Goal: Information Seeking & Learning: Learn about a topic

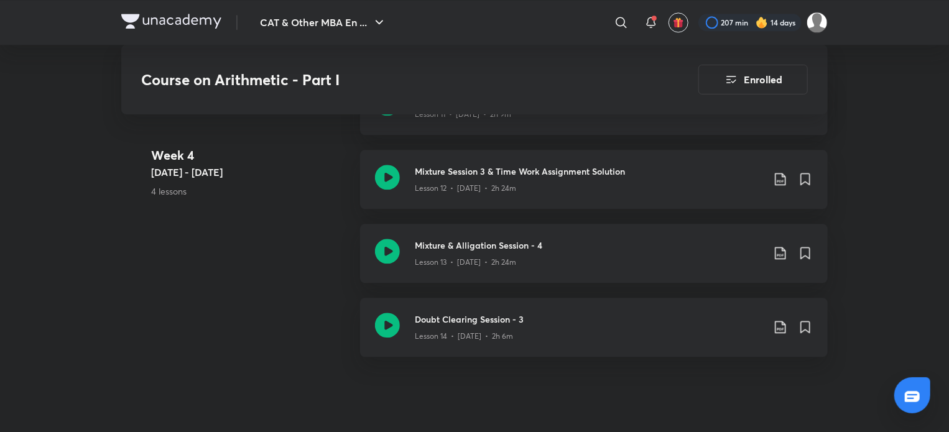
scroll to position [1682, 0]
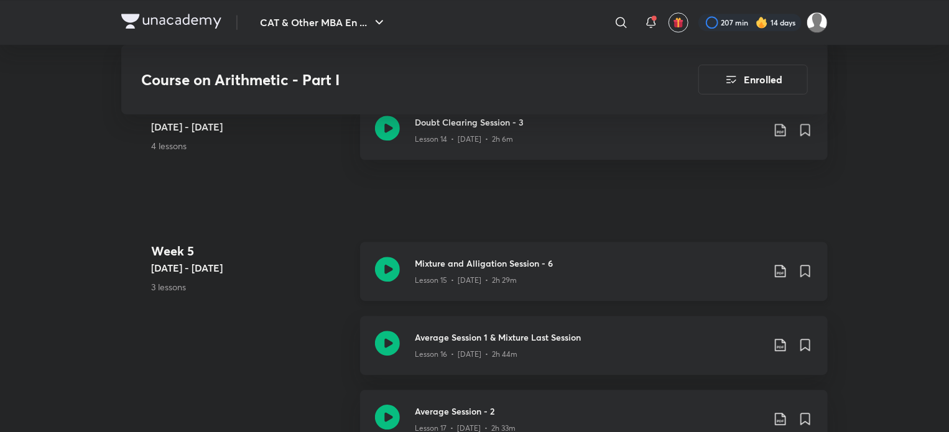
click at [779, 271] on icon at bounding box center [780, 271] width 15 height 15
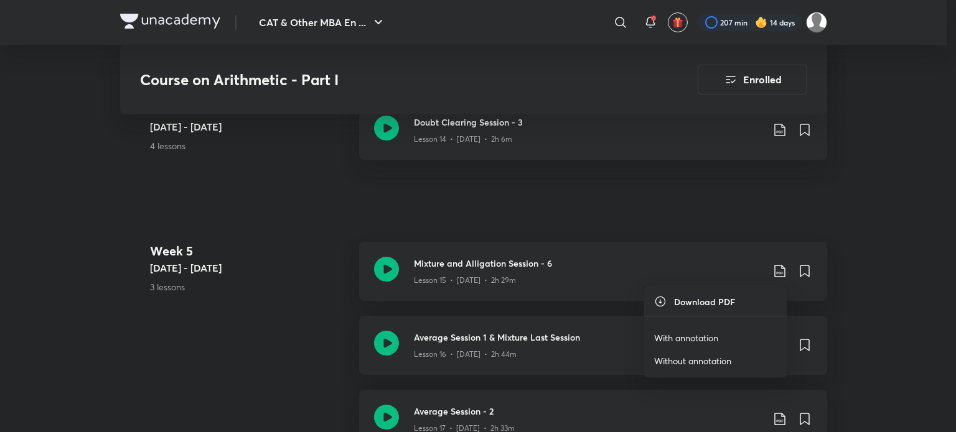
click at [723, 357] on p "Without annotation" at bounding box center [692, 361] width 77 height 13
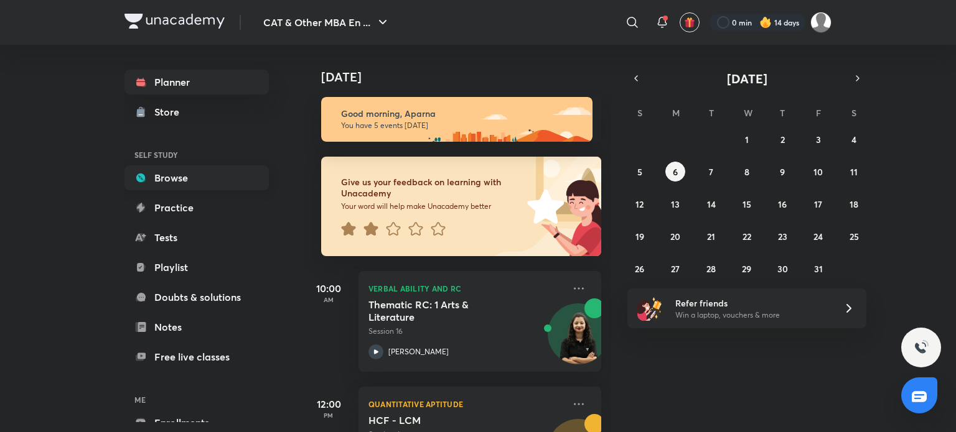
click at [181, 178] on link "Browse" at bounding box center [196, 177] width 144 height 25
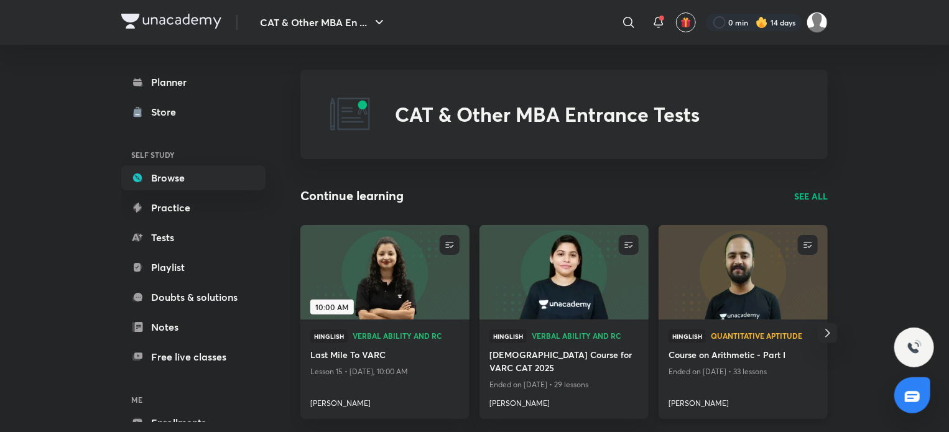
click at [724, 302] on img at bounding box center [743, 272] width 172 height 96
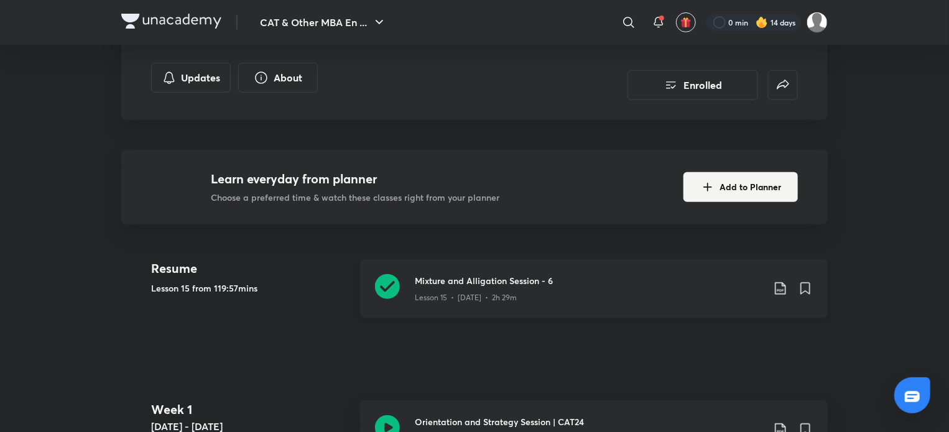
scroll to position [214, 0]
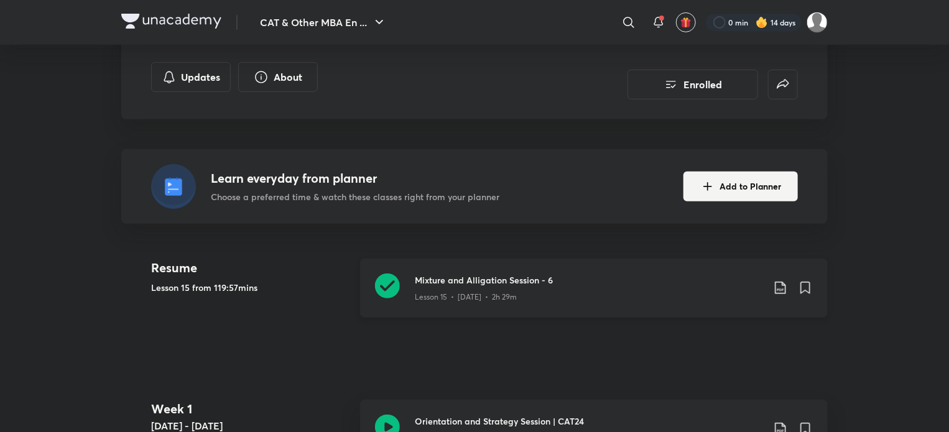
click at [386, 292] on icon at bounding box center [387, 286] width 25 height 25
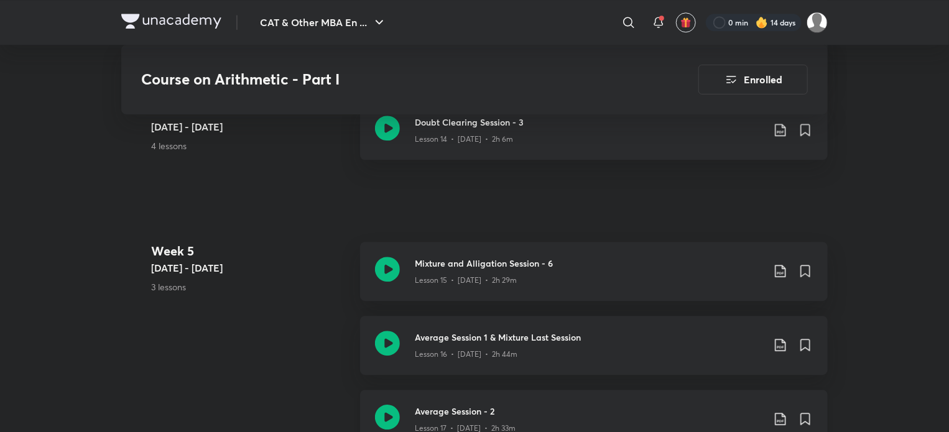
scroll to position [1734, 0]
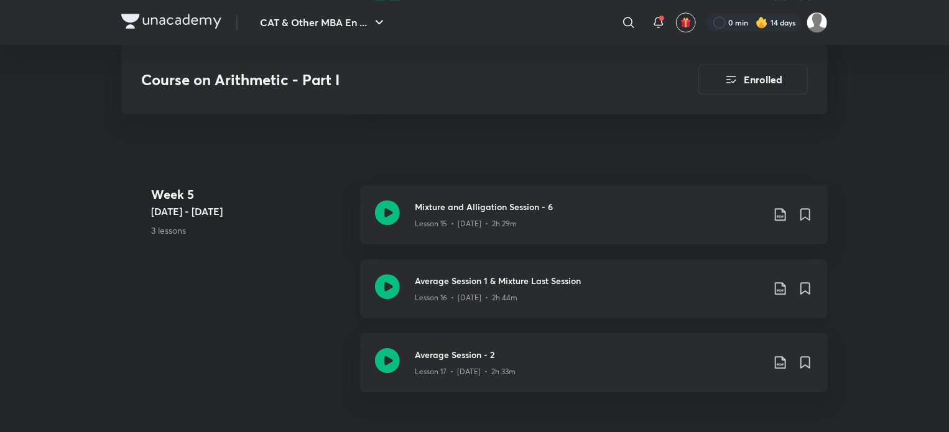
click at [386, 284] on icon at bounding box center [387, 286] width 25 height 25
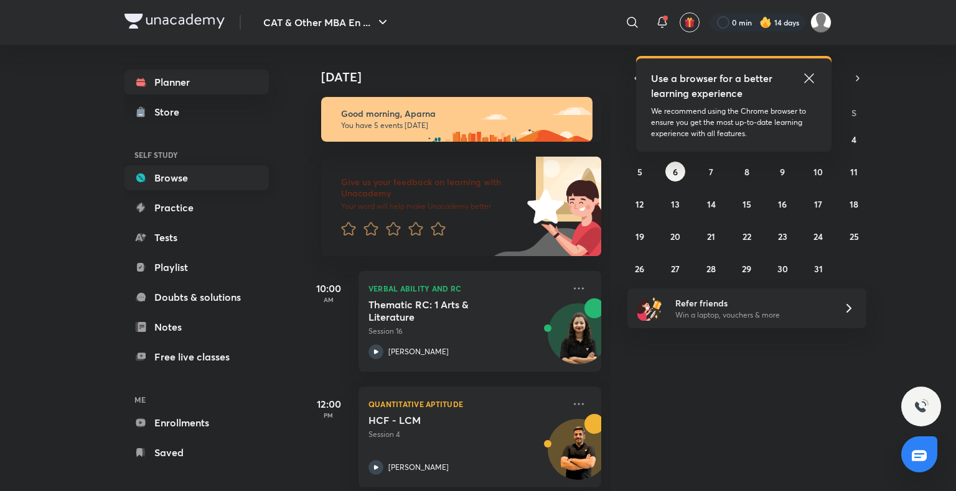
click at [188, 180] on link "Browse" at bounding box center [196, 177] width 144 height 25
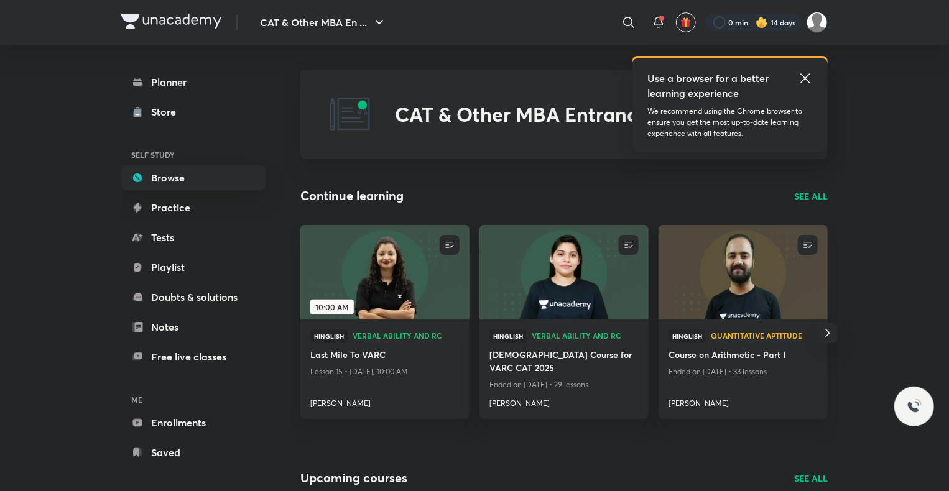
click at [819, 198] on p "SEE ALL" at bounding box center [811, 196] width 34 height 13
click at [807, 196] on p "SEE ALL" at bounding box center [811, 196] width 34 height 13
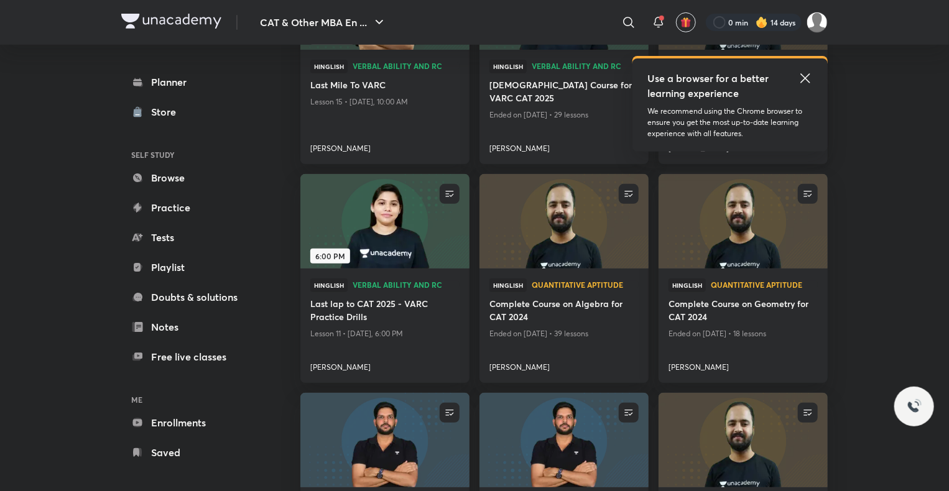
scroll to position [328, 0]
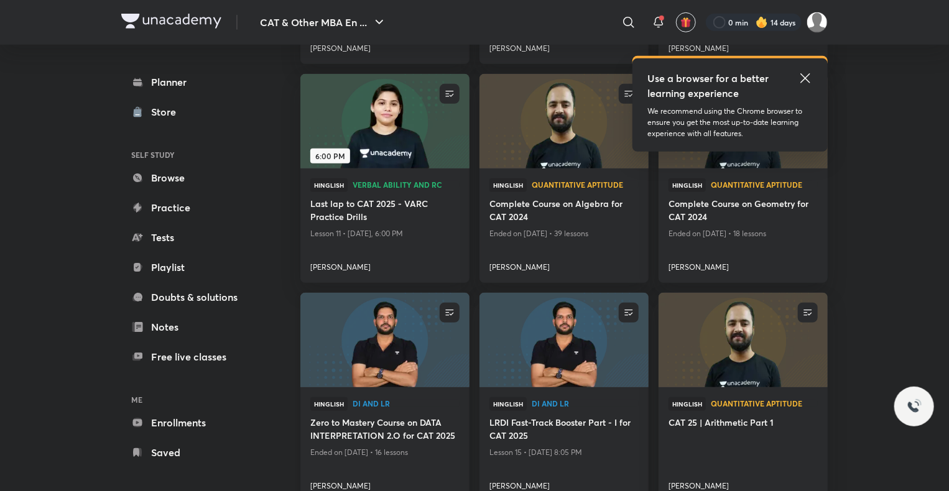
click at [394, 319] on img at bounding box center [385, 340] width 172 height 96
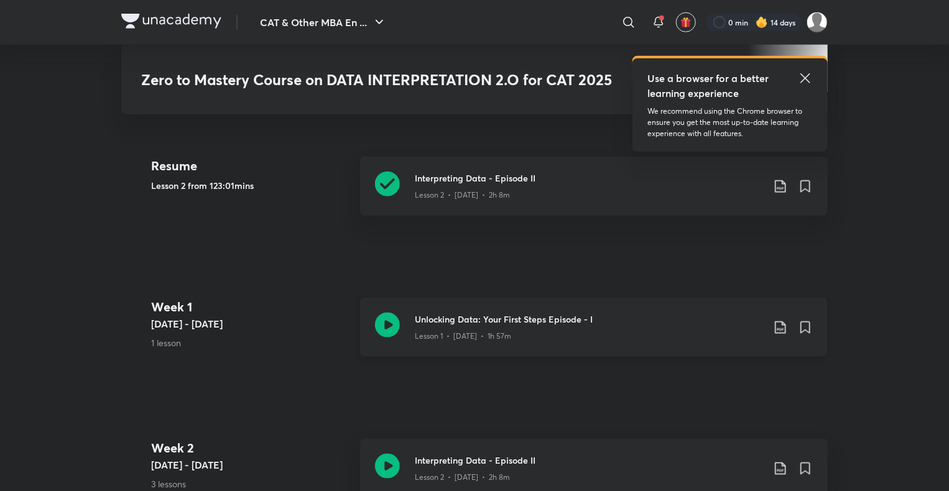
scroll to position [590, 0]
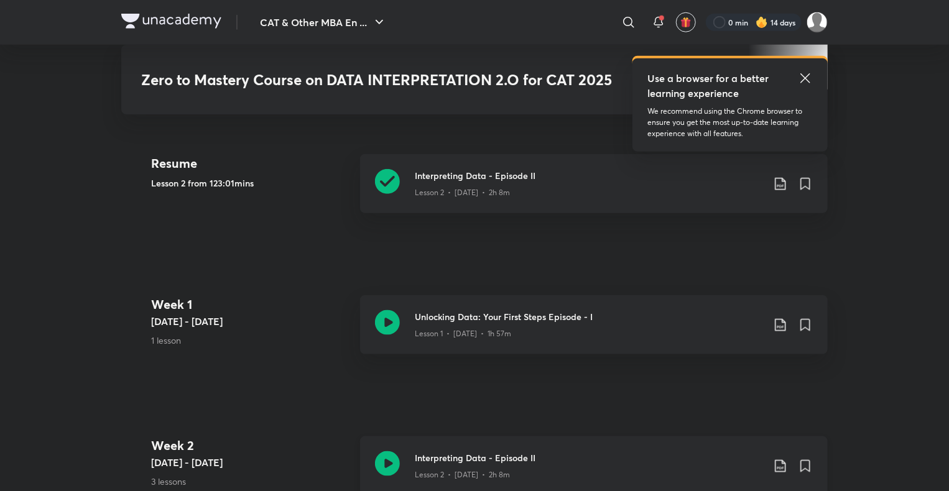
click at [378, 460] on icon at bounding box center [387, 464] width 25 height 25
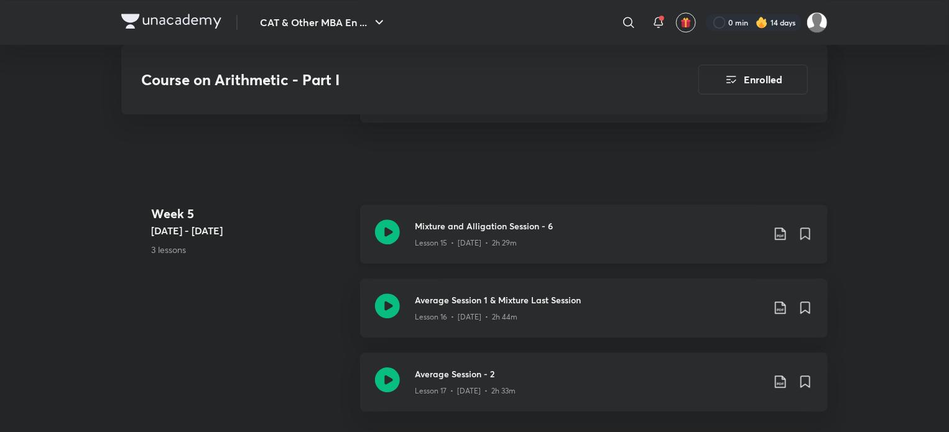
scroll to position [1761, 0]
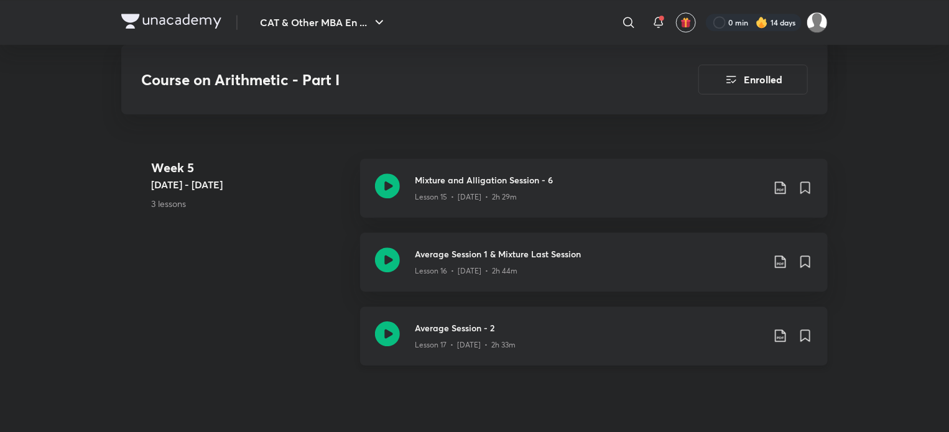
click at [393, 327] on icon at bounding box center [387, 334] width 25 height 25
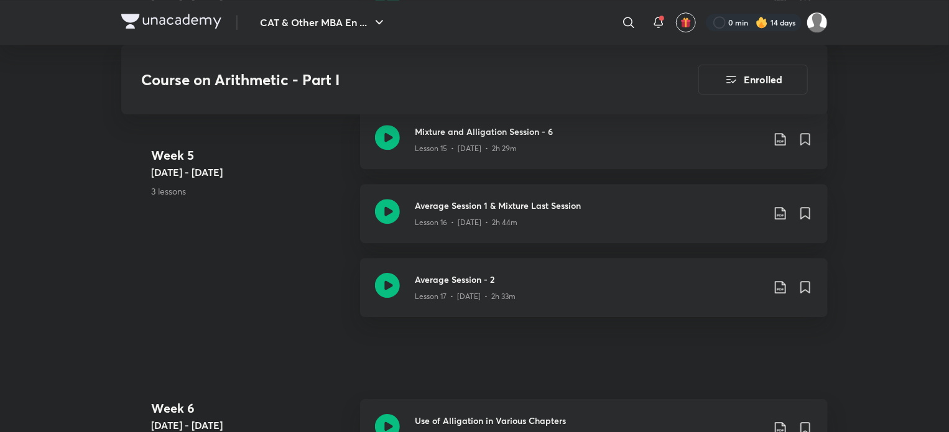
scroll to position [1808, 0]
click at [395, 288] on icon at bounding box center [387, 286] width 25 height 25
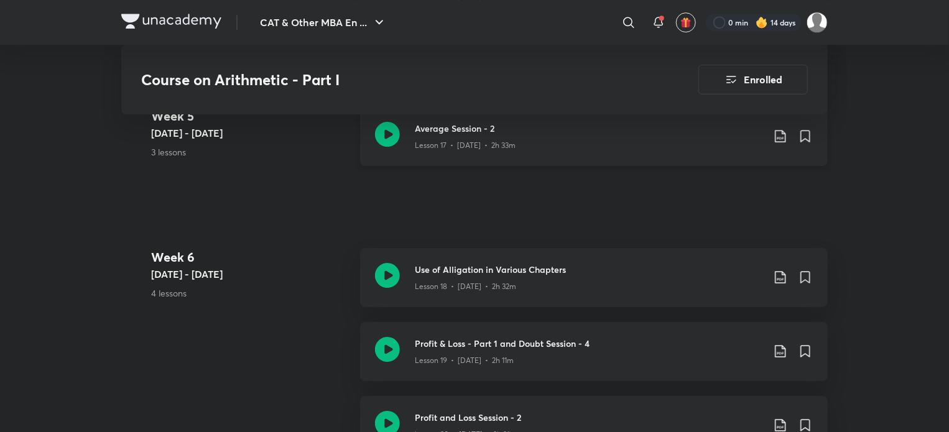
scroll to position [1961, 0]
click at [388, 267] on icon at bounding box center [387, 275] width 25 height 25
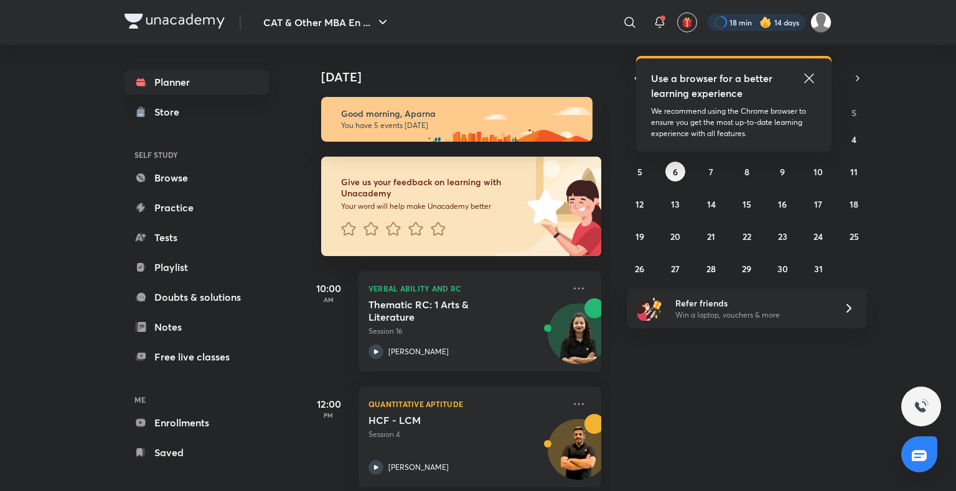
click at [776, 19] on div at bounding box center [756, 22] width 98 height 17
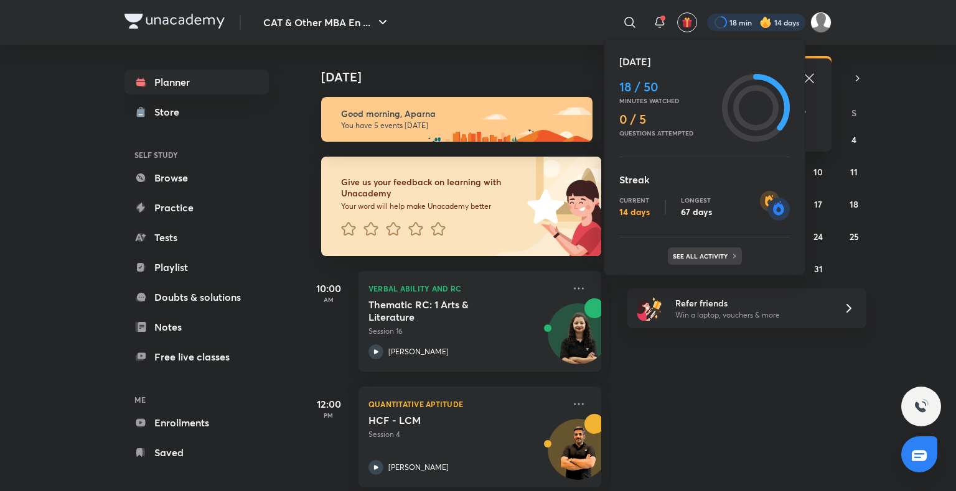
click at [700, 261] on div "See all activity" at bounding box center [704, 256] width 74 height 17
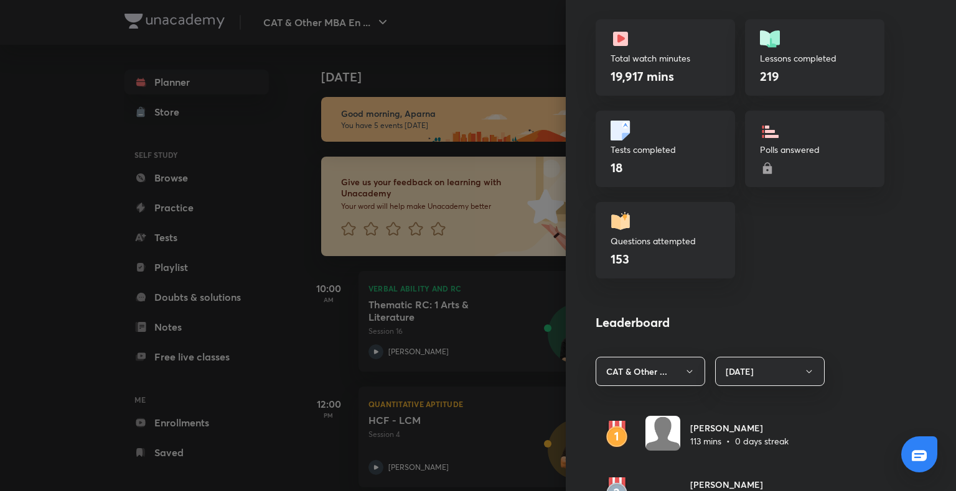
scroll to position [714, 0]
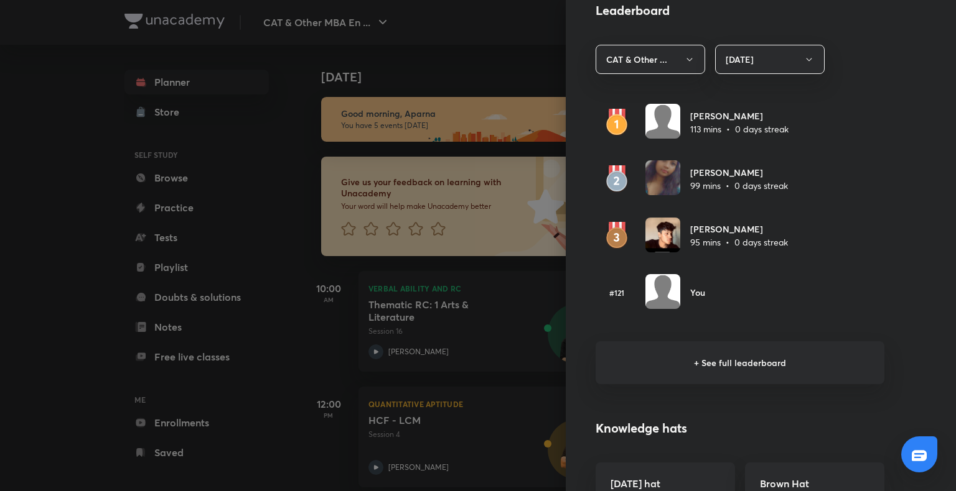
click at [712, 361] on h6 "+ See full leaderboard" at bounding box center [739, 363] width 289 height 43
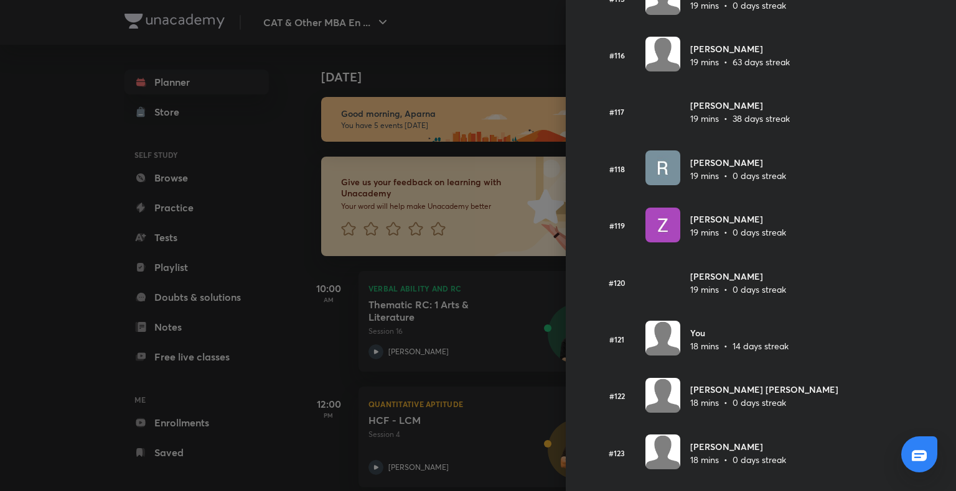
scroll to position [6594, 0]
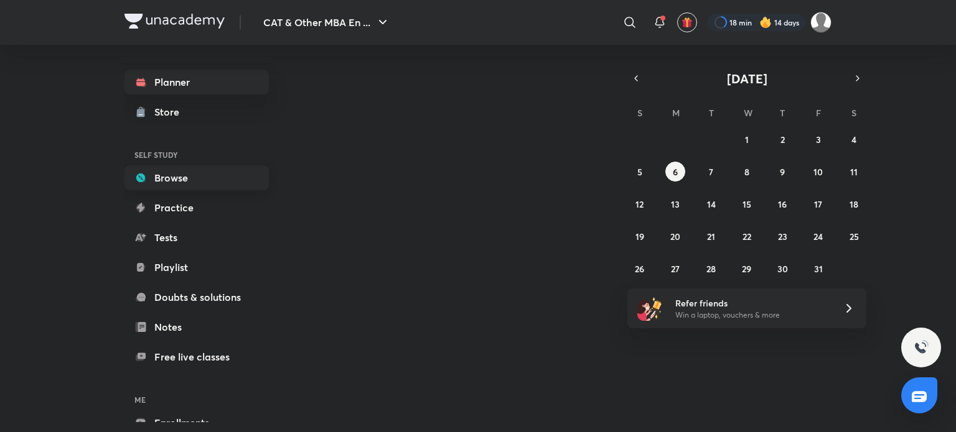
click at [203, 179] on link "Browse" at bounding box center [196, 177] width 144 height 25
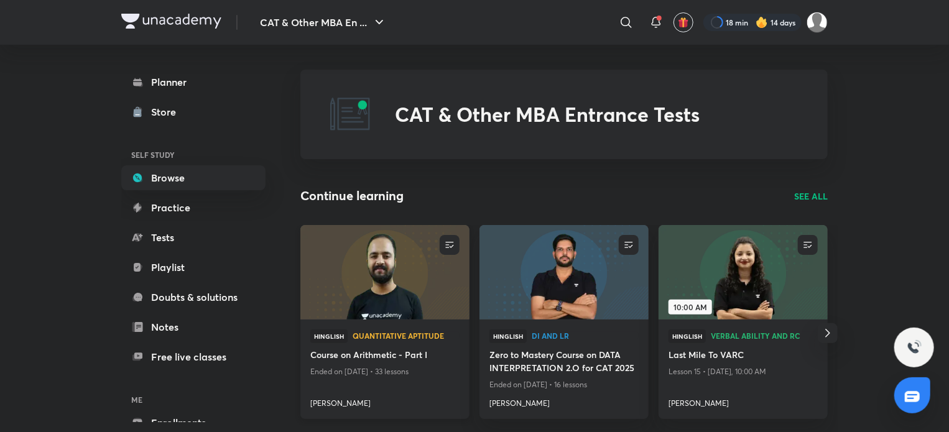
click at [406, 302] on img at bounding box center [385, 272] width 172 height 96
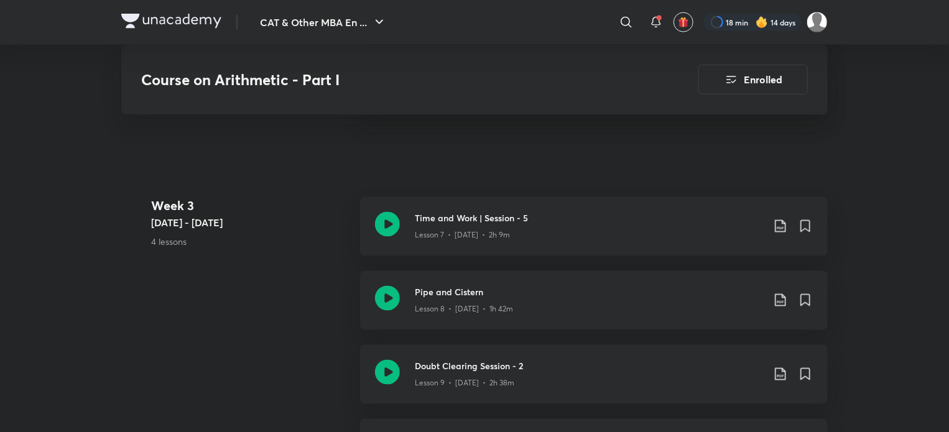
scroll to position [975, 0]
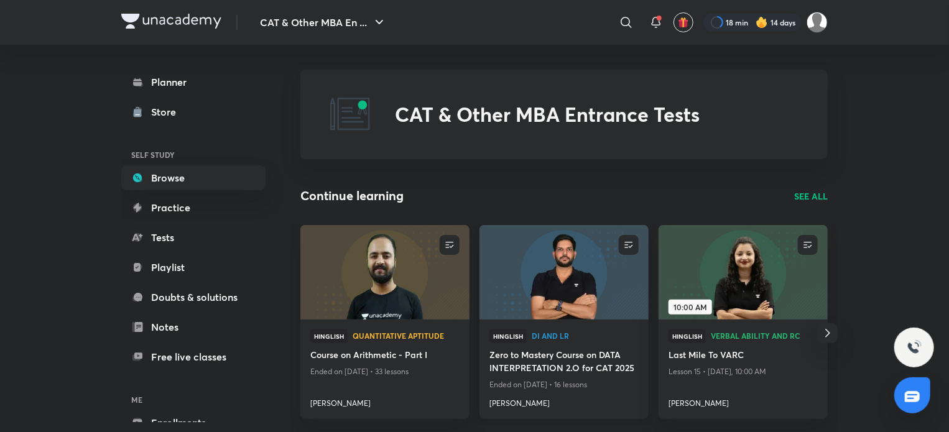
click at [571, 279] on img at bounding box center [564, 272] width 172 height 96
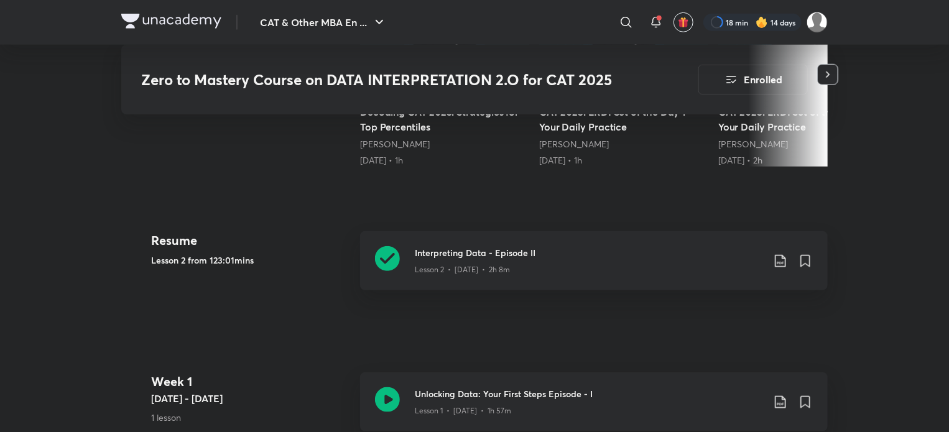
scroll to position [520, 0]
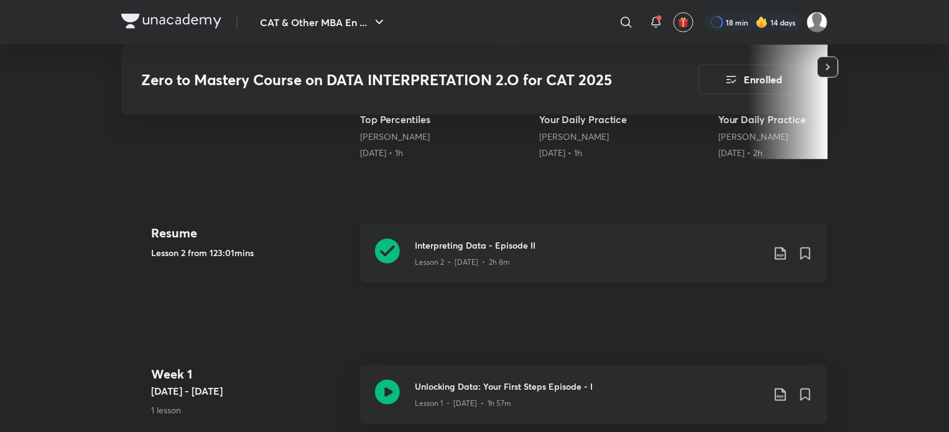
click at [386, 242] on icon at bounding box center [387, 251] width 25 height 25
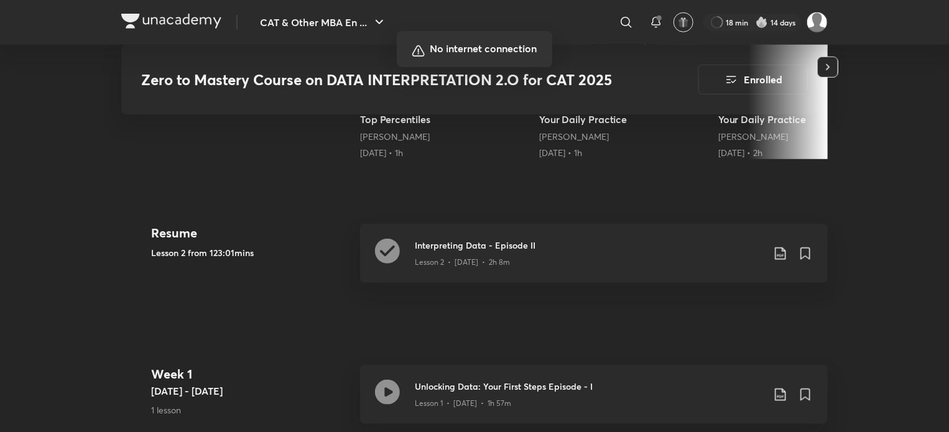
click at [457, 290] on div at bounding box center [474, 216] width 949 height 432
click at [516, 200] on div at bounding box center [474, 216] width 949 height 432
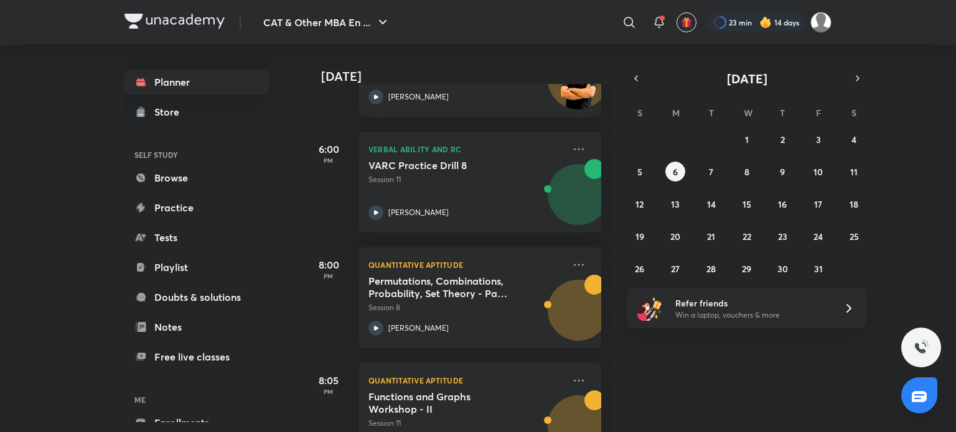
scroll to position [422, 0]
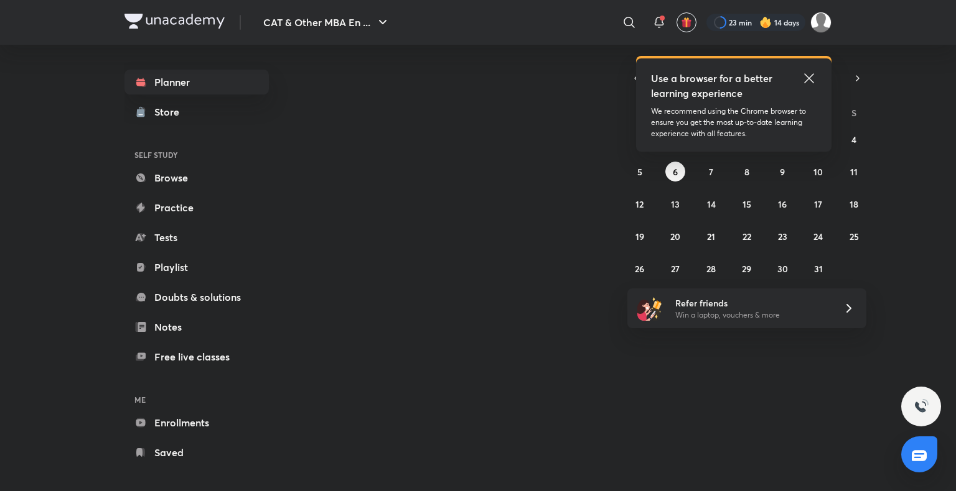
click at [809, 81] on icon at bounding box center [808, 78] width 15 height 15
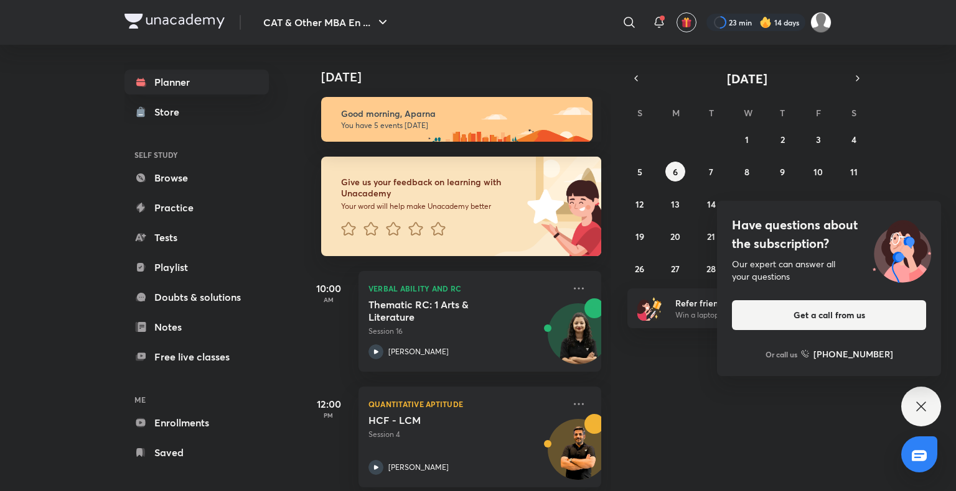
click at [899, 413] on div "Today Good morning, Aparna You have 5 events today Give us your feedback on lea…" at bounding box center [628, 268] width 649 height 447
click at [921, 409] on icon at bounding box center [920, 406] width 15 height 15
